Goal: Transaction & Acquisition: Obtain resource

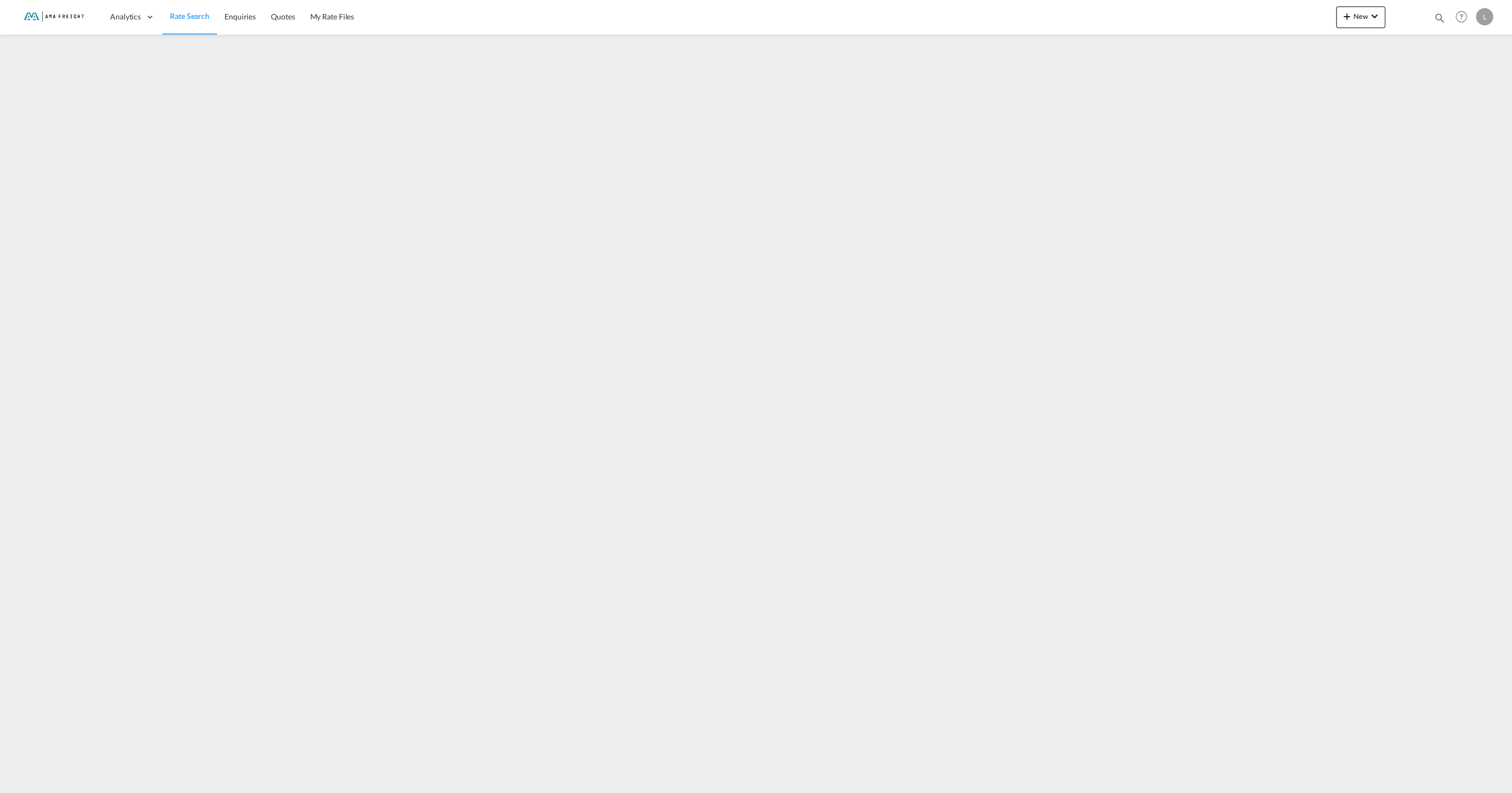
click at [46, 15] on img at bounding box center [52, 17] width 73 height 24
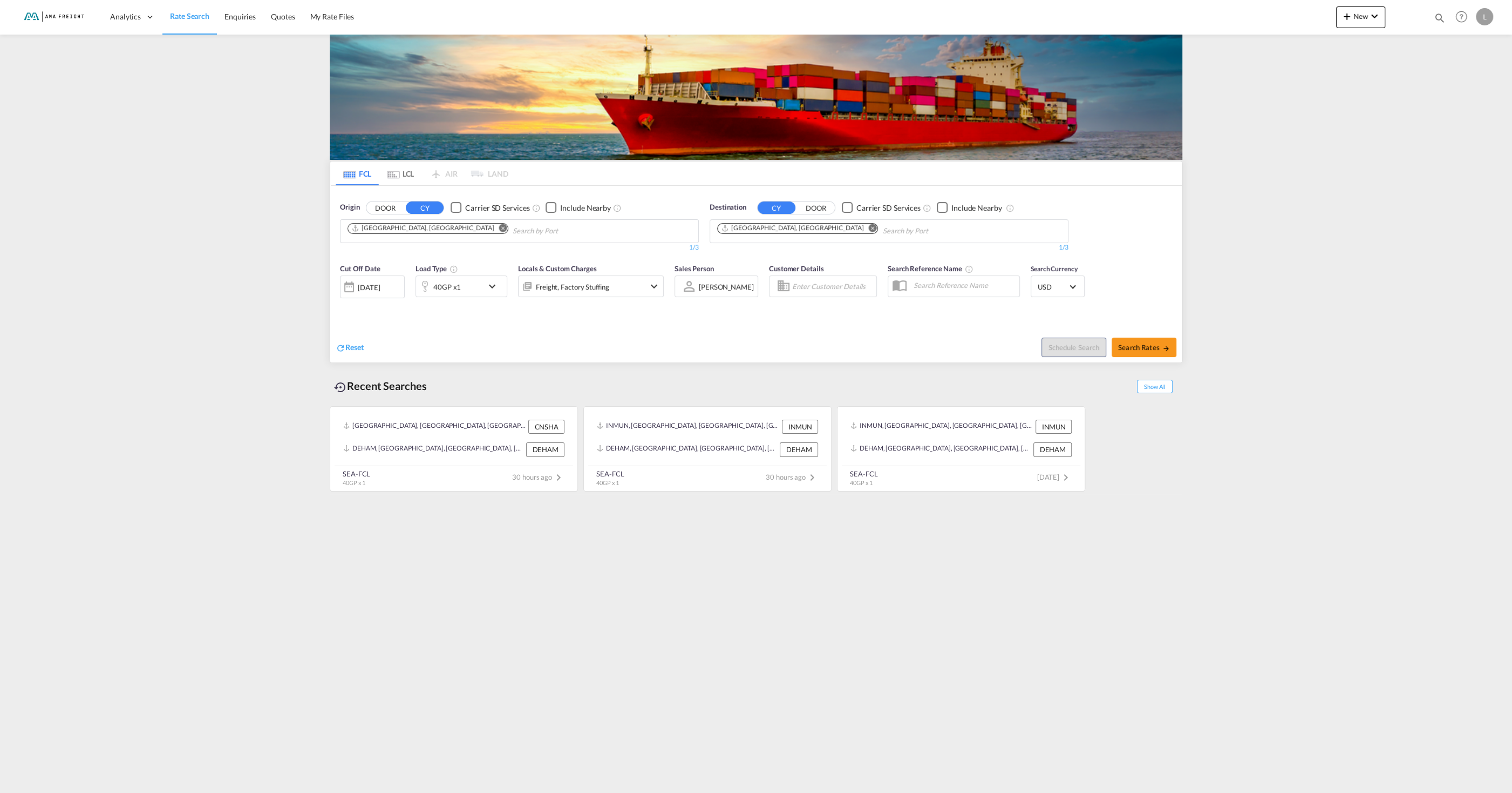
click at [499, 226] on md-icon "Remove" at bounding box center [503, 227] width 8 height 8
type input "[GEOGRAPHIC_DATA]"
click at [355, 266] on div "[GEOGRAPHIC_DATA] [GEOGRAPHIC_DATA] DEHAM" at bounding box center [431, 256] width 205 height 32
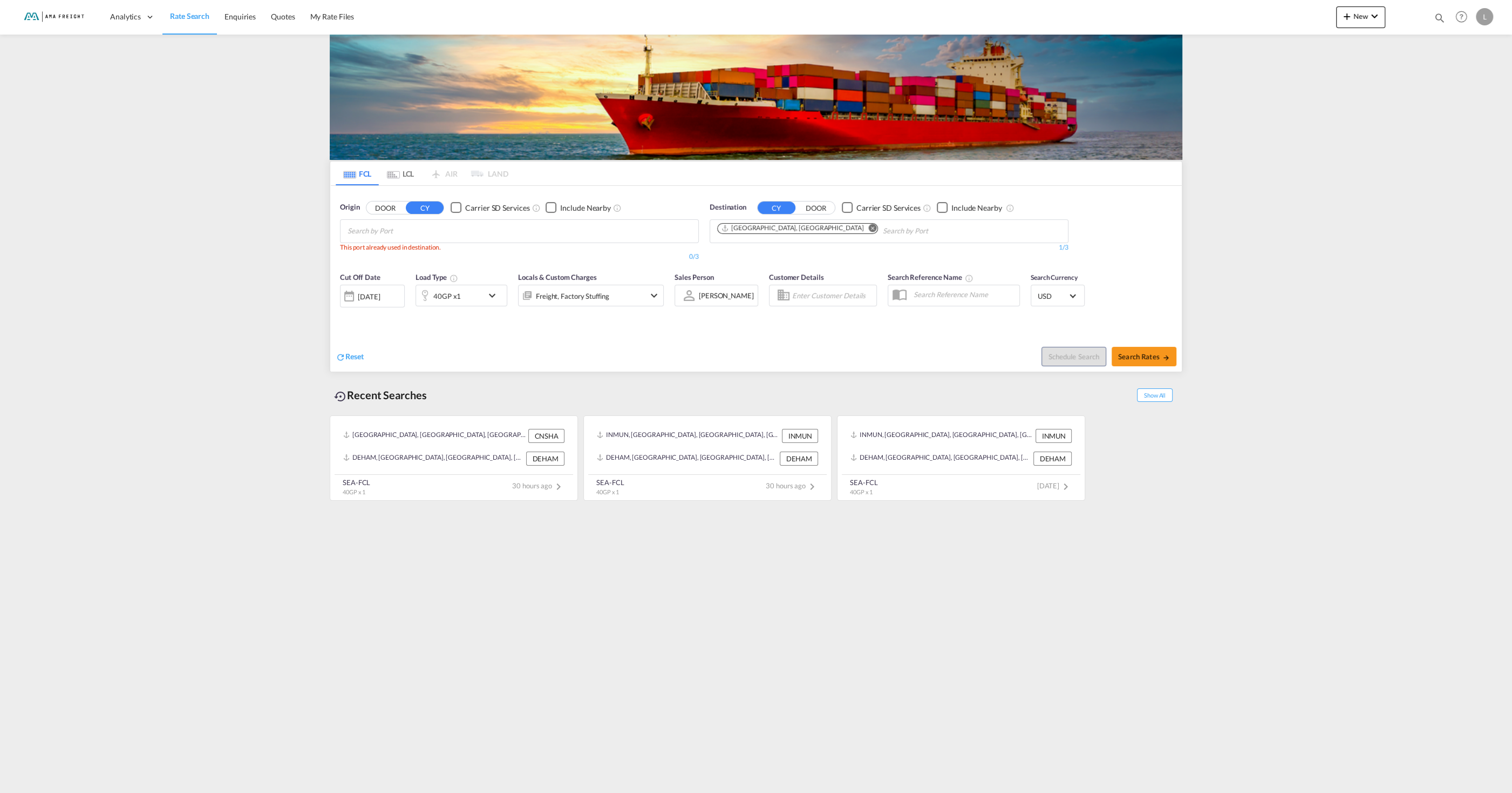
click at [869, 227] on md-icon "Remove" at bounding box center [872, 227] width 8 height 8
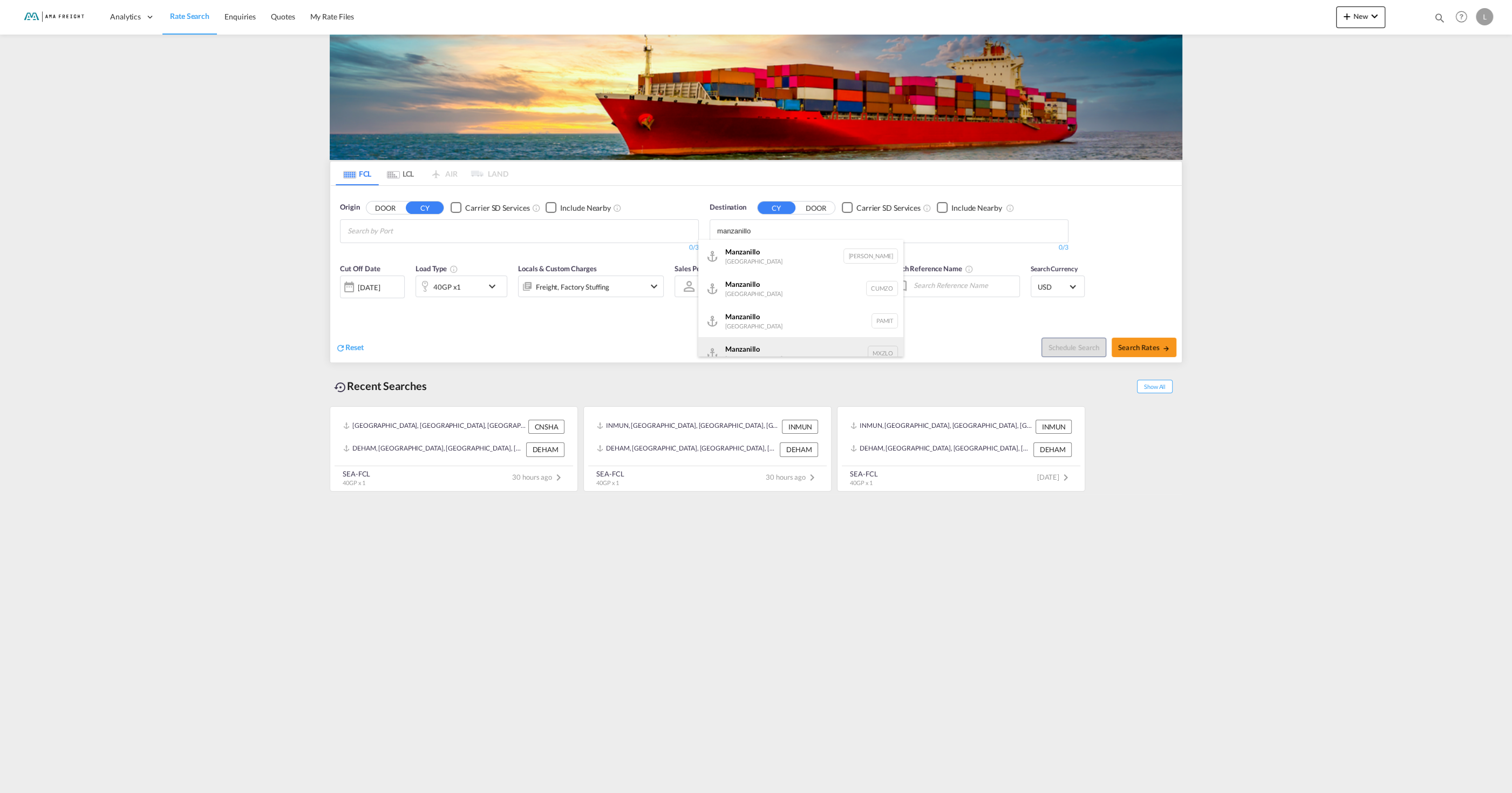
scroll to position [13, 0]
type input "manzanillo"
click at [785, 342] on div "Manzanillo Mexico MXZLO" at bounding box center [801, 340] width 205 height 32
click at [459, 231] on md-chips at bounding box center [519, 231] width 358 height 22
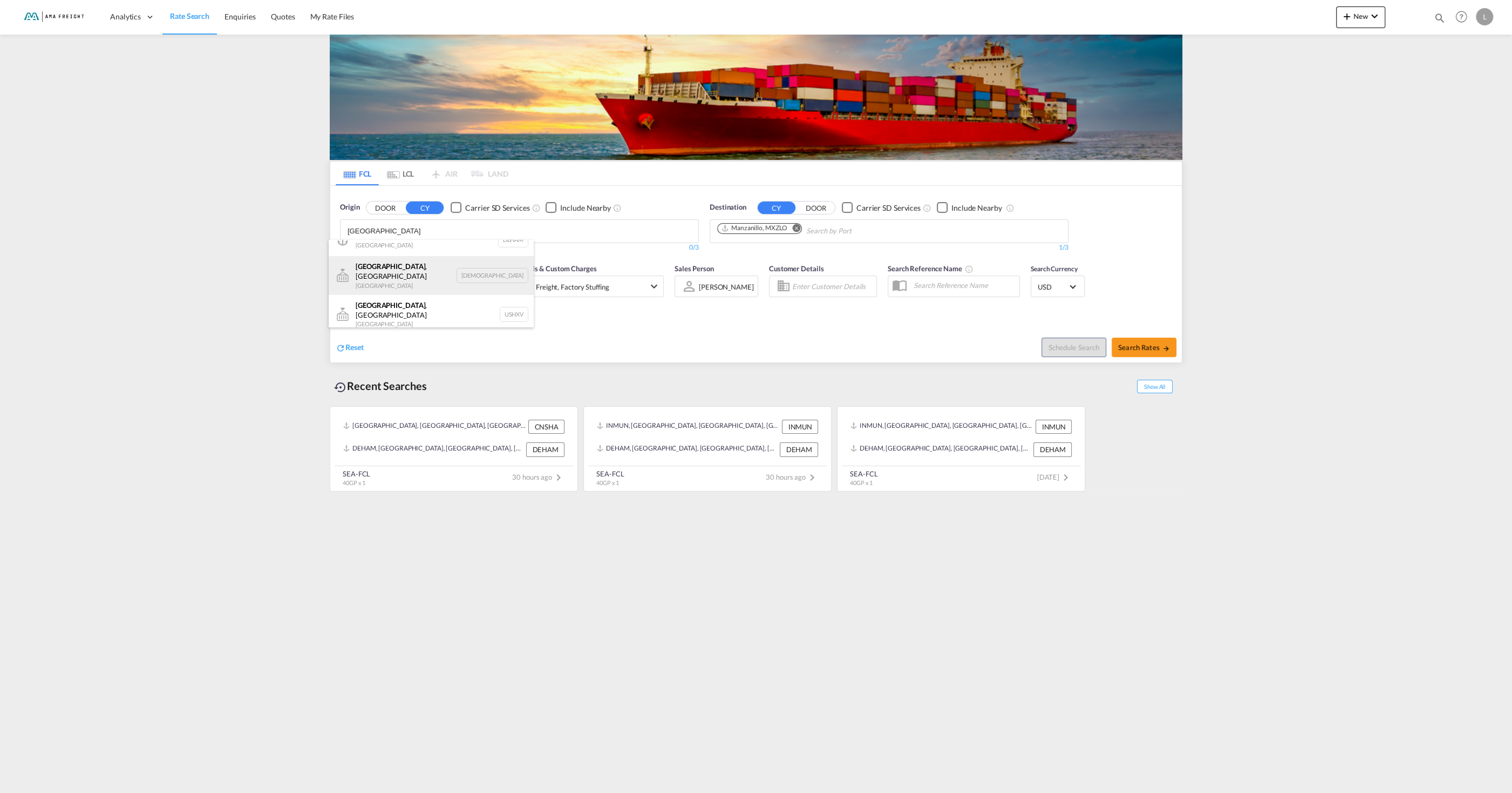
scroll to position [9, 0]
type input "hamburg"
click at [414, 252] on div "Hamburg Germany DEHAM" at bounding box center [431, 247] width 205 height 32
click at [1167, 348] on md-icon "icon-arrow-right" at bounding box center [1166, 348] width 7 height 7
type input "DEHAM to MXZLO / 2 Sep 2025"
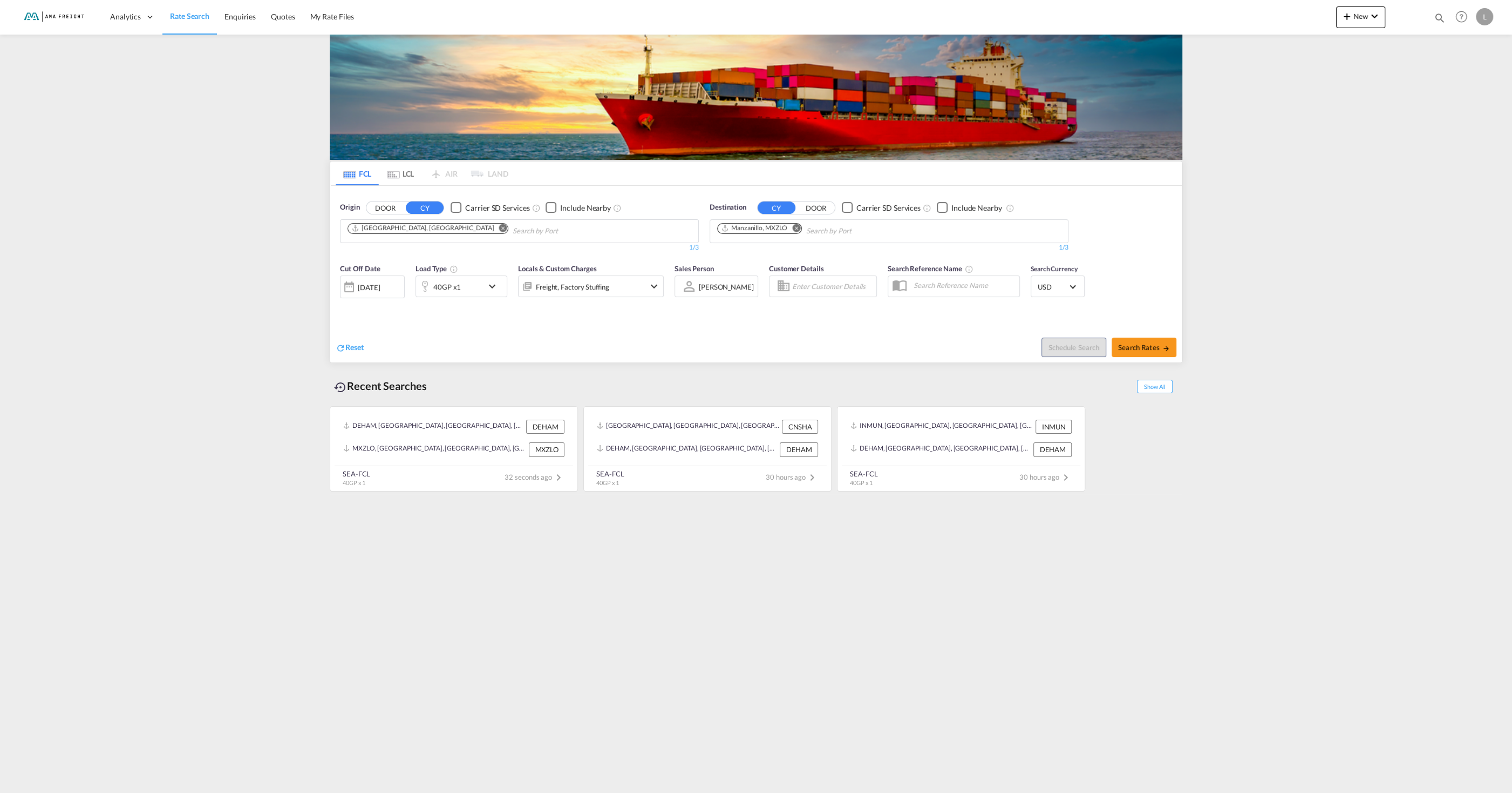
click at [796, 228] on md-icon "Remove" at bounding box center [796, 227] width 8 height 8
type input "vera"
click at [801, 316] on div "Vera cruz Mexico MXVER" at bounding box center [801, 327] width 205 height 32
click at [1138, 347] on span "Search Rates" at bounding box center [1144, 347] width 52 height 9
type input "DEHAM to MXVER / 2 Sep 2025"
